Goal: Check status

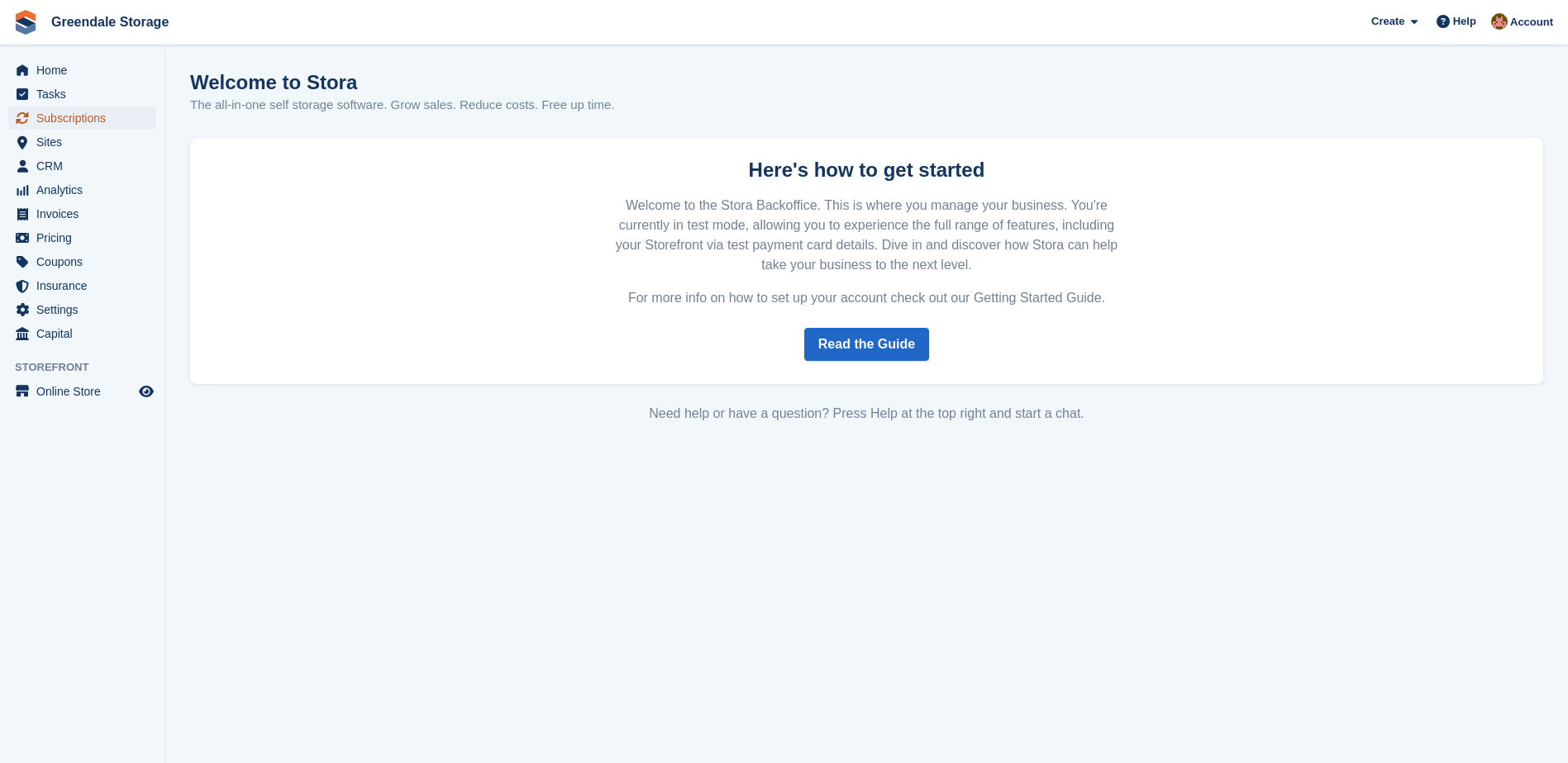
click at [46, 114] on span "Subscriptions" at bounding box center [86, 118] width 99 height 23
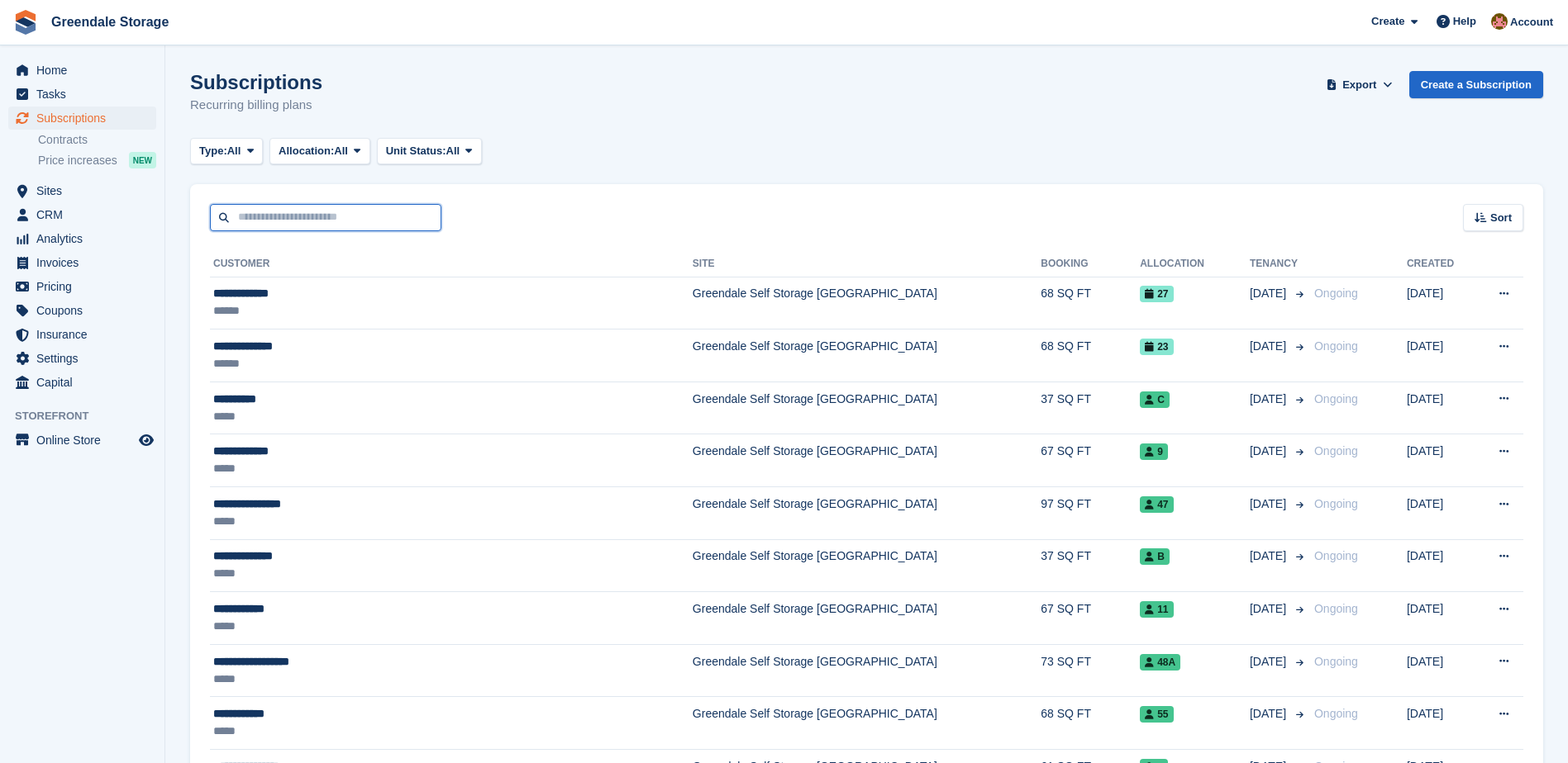
click at [276, 217] on input "text" at bounding box center [325, 218] width 231 height 27
type input "****"
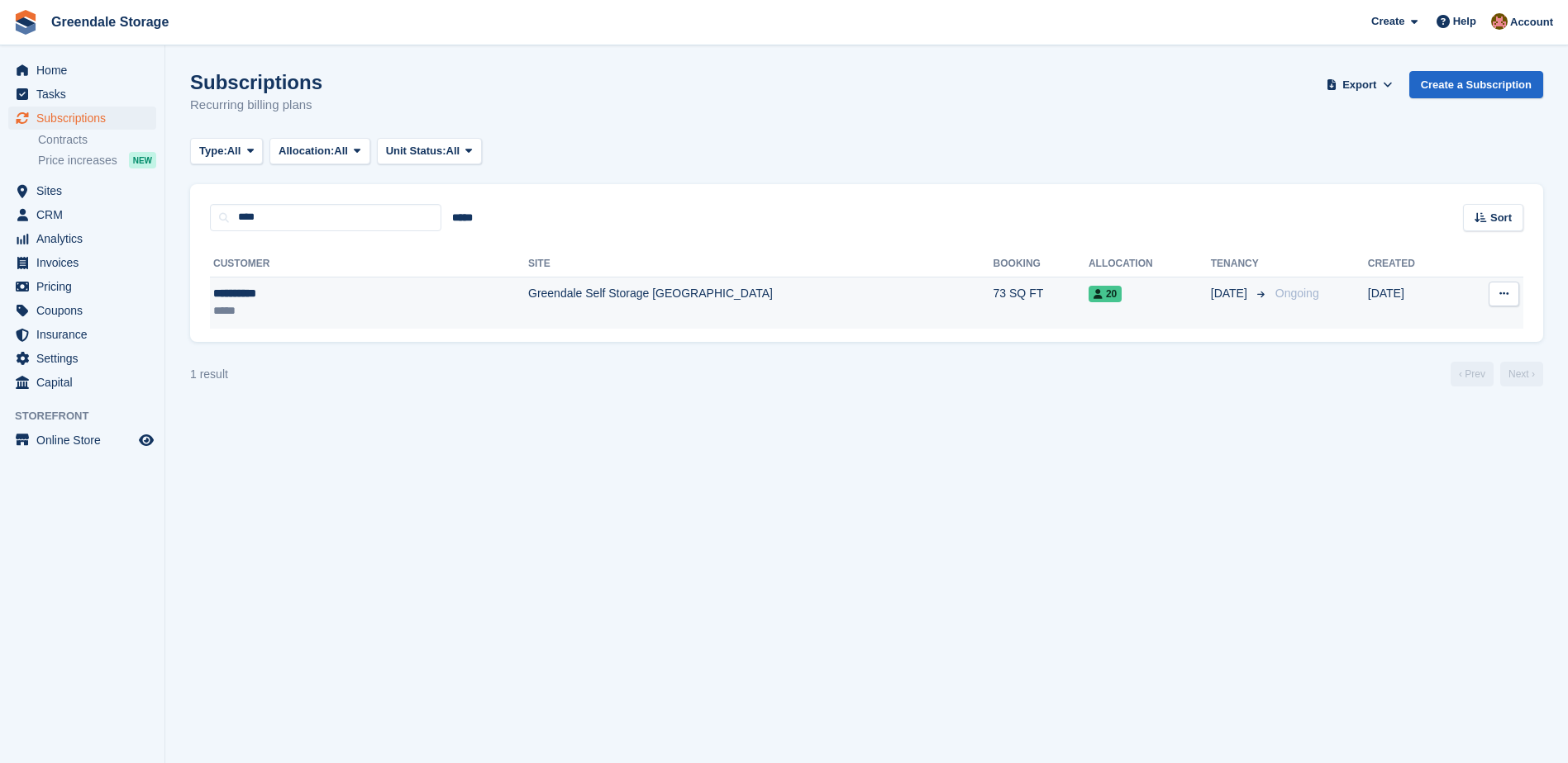
click at [528, 293] on td "Greendale Self Storage [GEOGRAPHIC_DATA]" at bounding box center [760, 303] width 465 height 52
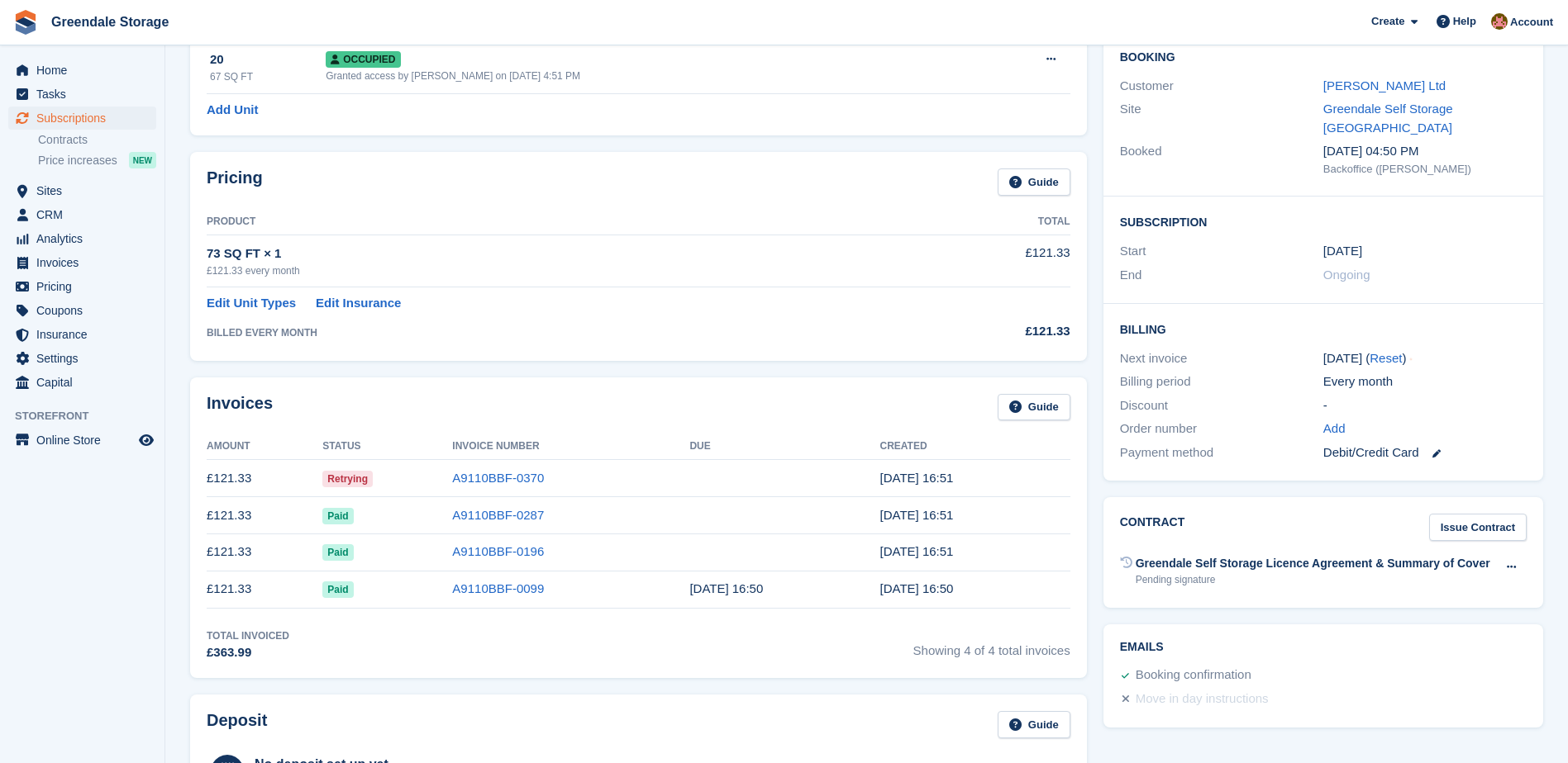
scroll to position [165, 0]
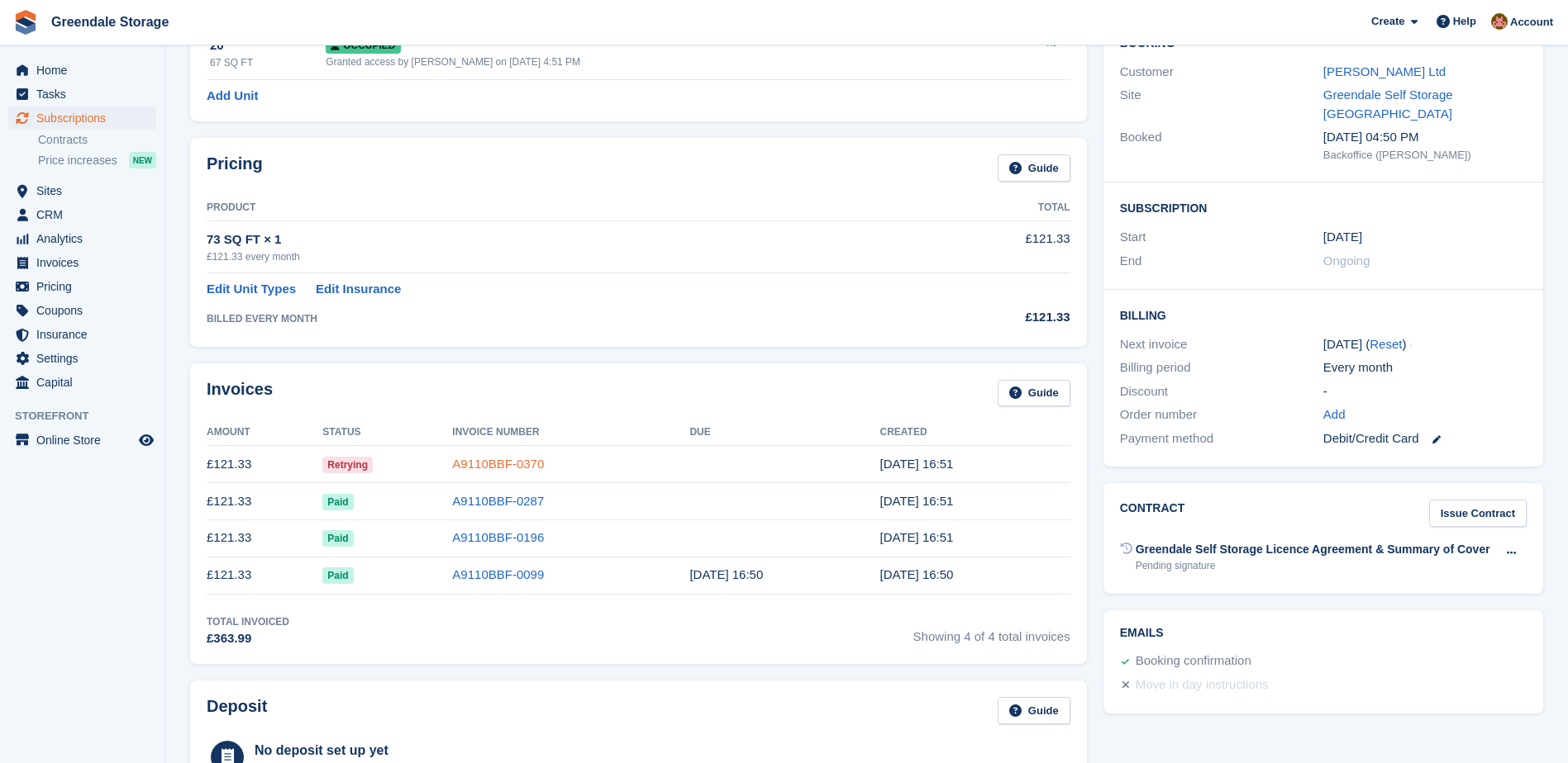
click at [495, 462] on link "A9110BBF-0370" at bounding box center [497, 464] width 92 height 14
